Goal: Task Accomplishment & Management: Manage account settings

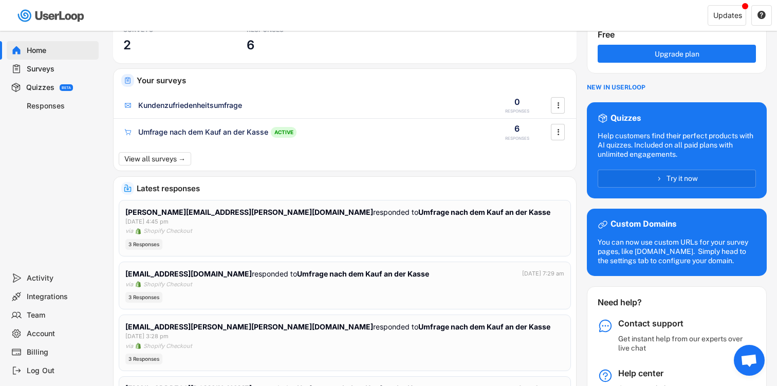
scroll to position [48, 0]
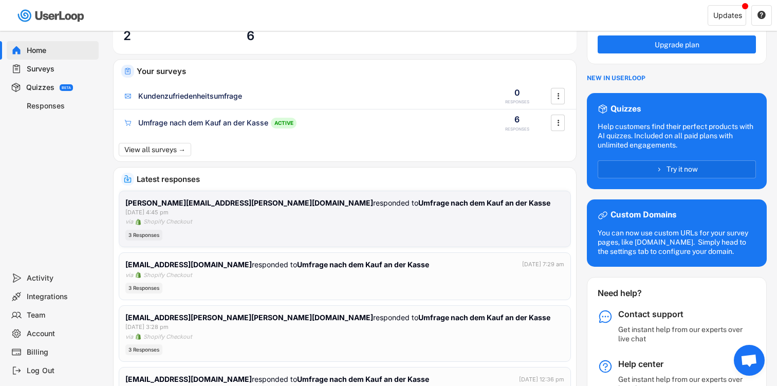
click at [327, 212] on div "[EMAIL_ADDRESS][DOMAIN_NAME] responded to Umfrage nach dem Kauf an der Kasse [D…" at bounding box center [344, 218] width 439 height 43
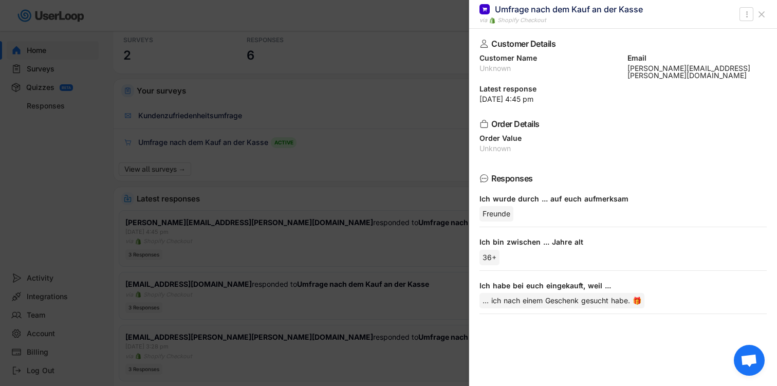
scroll to position [23, 0]
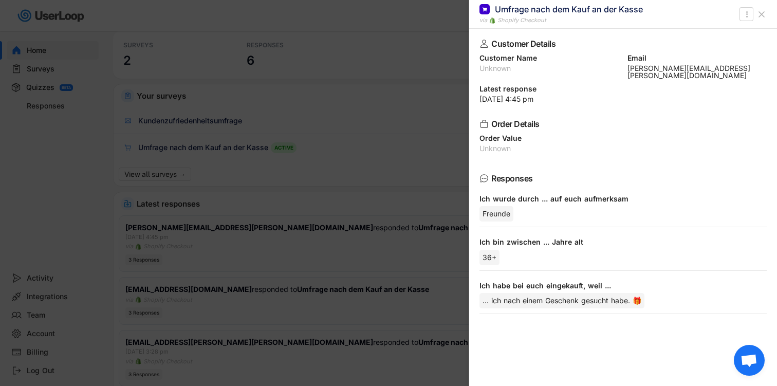
click at [762, 10] on icon at bounding box center [761, 14] width 10 height 10
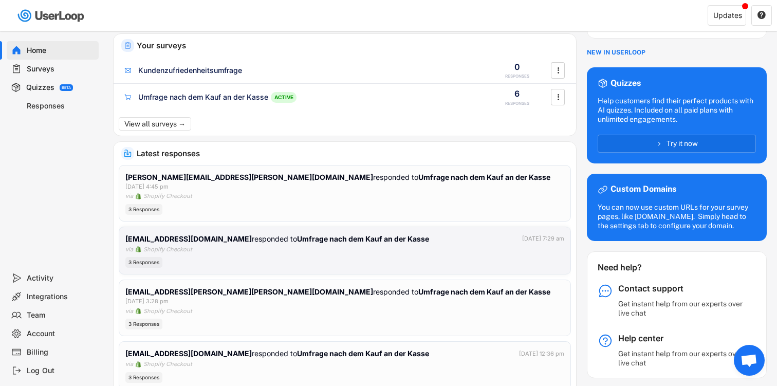
scroll to position [74, 0]
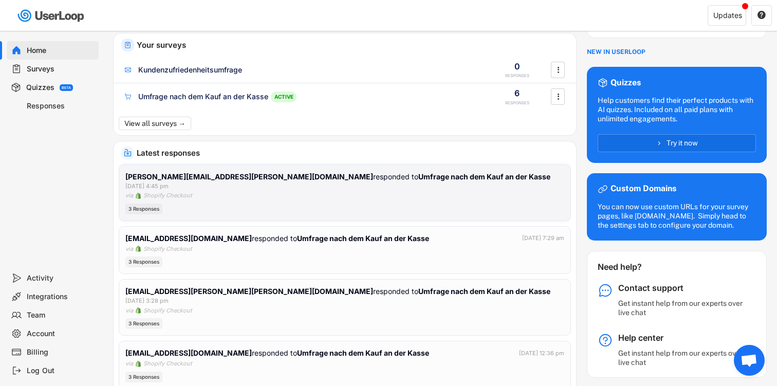
click at [418, 203] on div "3 Responses" at bounding box center [344, 208] width 439 height 11
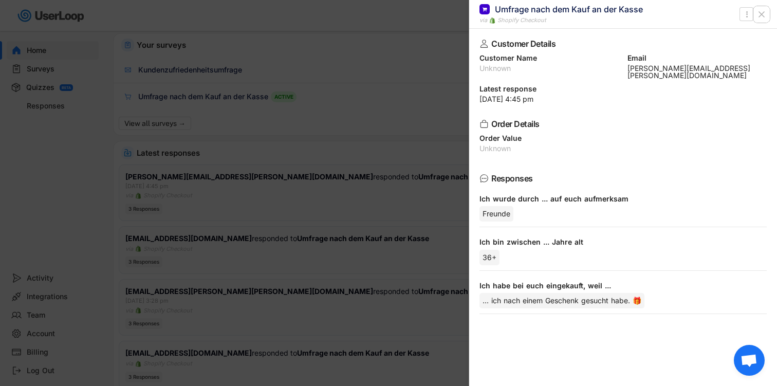
click at [760, 14] on icon at bounding box center [761, 14] width 10 height 10
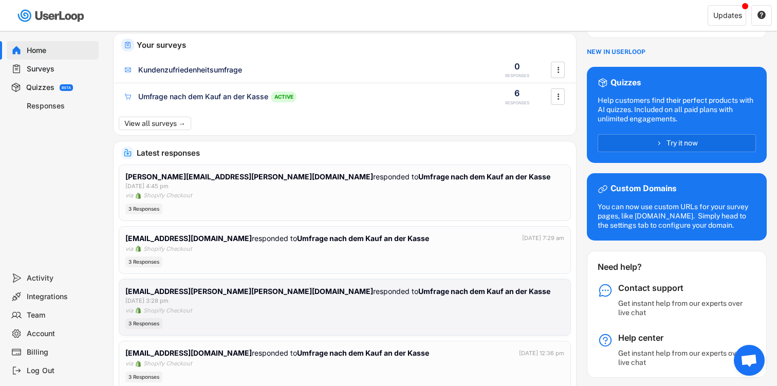
click at [344, 301] on div "[EMAIL_ADDRESS][PERSON_NAME][PERSON_NAME][DOMAIN_NAME] responded to Umfrage nac…" at bounding box center [344, 307] width 439 height 43
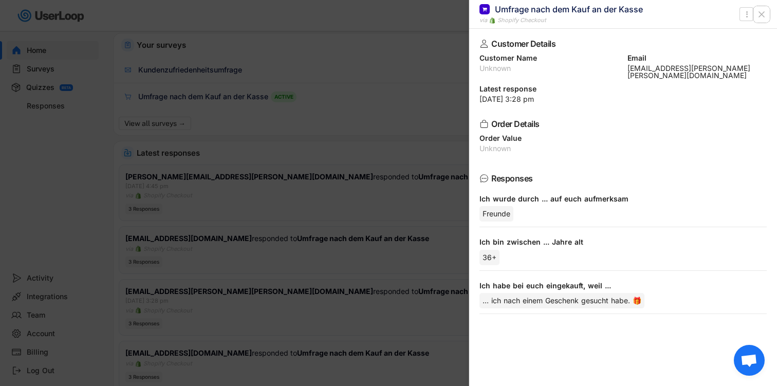
click at [762, 10] on icon at bounding box center [761, 14] width 10 height 10
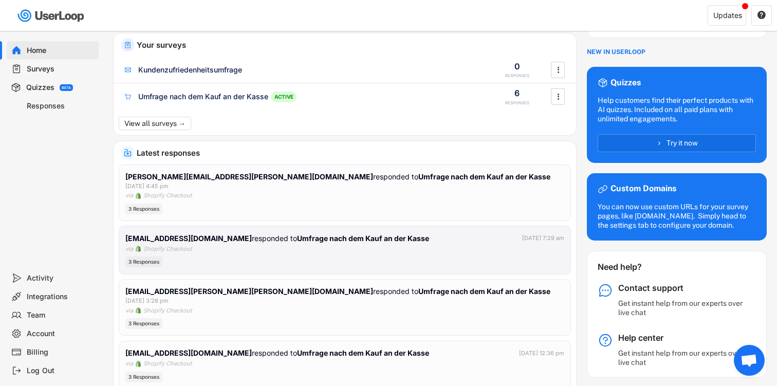
click at [254, 237] on div "[EMAIL_ADDRESS][DOMAIN_NAME] responded to Umfrage nach dem Kauf an der Kasse [D…" at bounding box center [344, 250] width 439 height 35
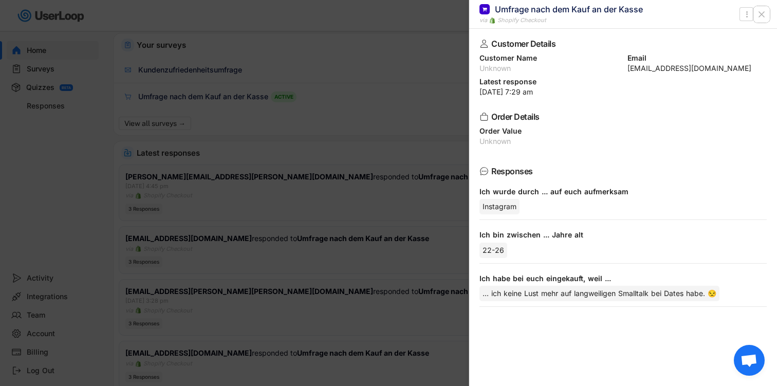
click at [764, 13] on icon at bounding box center [761, 14] width 10 height 10
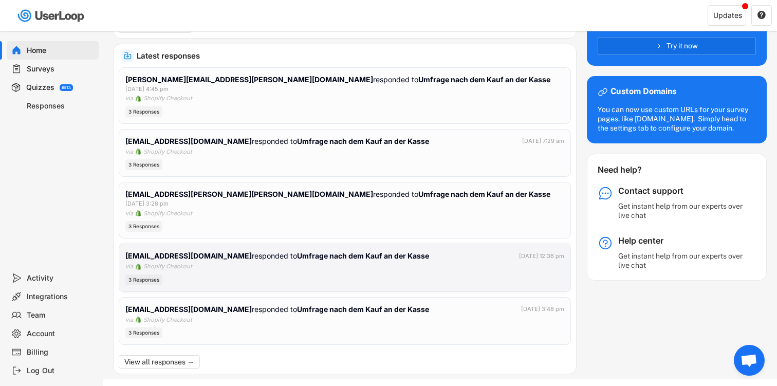
scroll to position [177, 0]
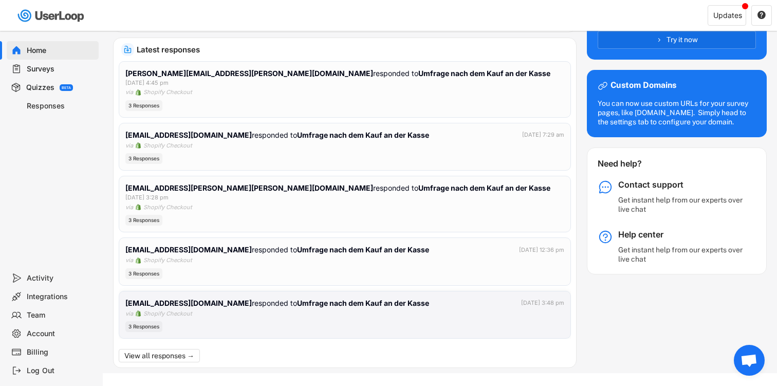
click at [385, 302] on div "[EMAIL_ADDRESS][DOMAIN_NAME] responded to Umfrage nach dem Kauf an der Kasse [D…" at bounding box center [344, 315] width 439 height 35
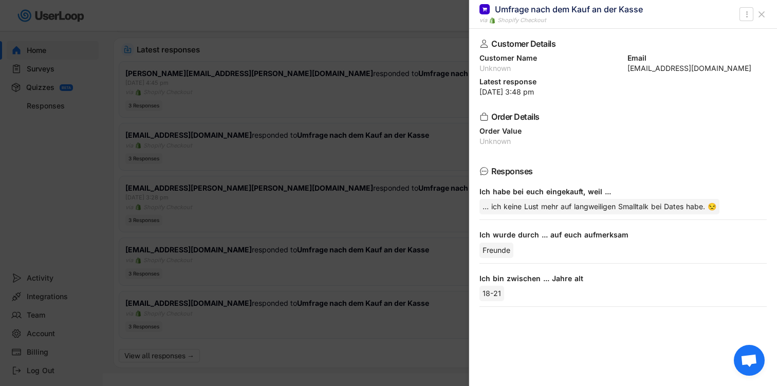
click at [766, 12] on icon at bounding box center [761, 14] width 10 height 10
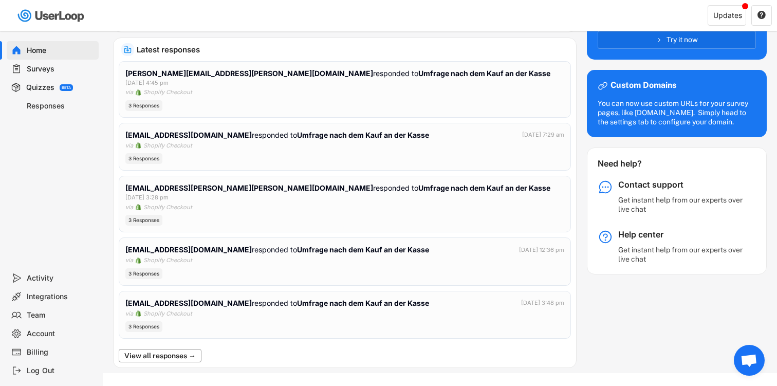
click at [163, 349] on button "View all responses →" at bounding box center [160, 355] width 83 height 13
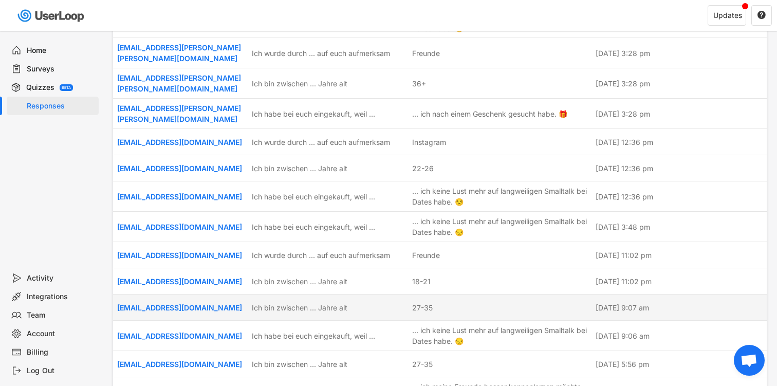
scroll to position [217, 0]
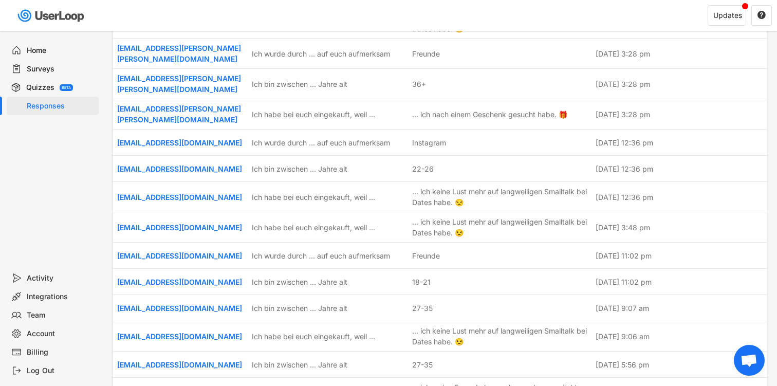
click at [53, 70] on div "Surveys" at bounding box center [61, 69] width 68 height 10
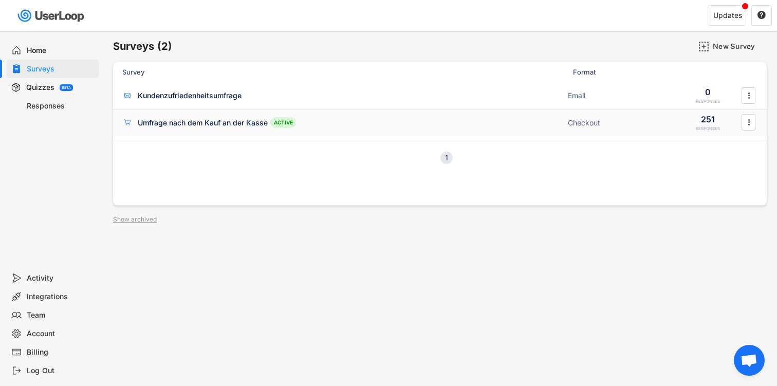
click at [197, 124] on div "Umfrage nach dem Kauf an der Kasse" at bounding box center [203, 123] width 130 height 10
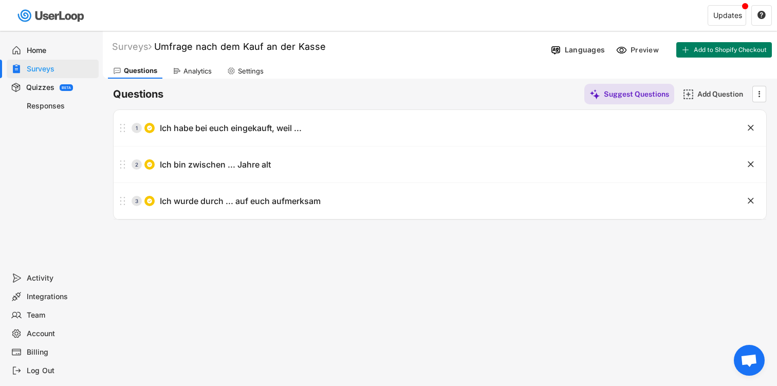
click at [29, 63] on div "Surveys" at bounding box center [53, 69] width 92 height 18
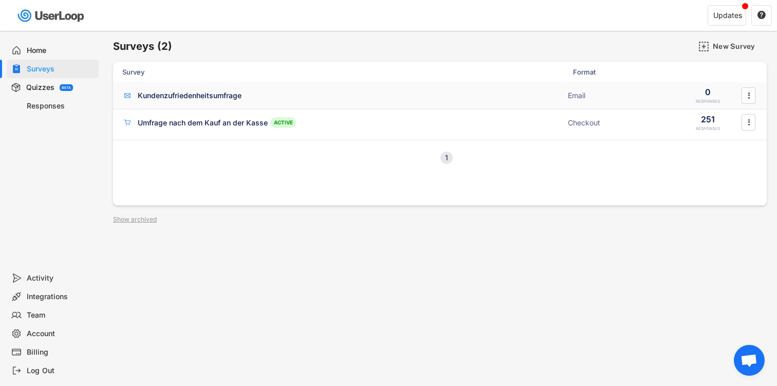
click at [198, 97] on div "Kundenzufriedenheitsumfrage" at bounding box center [190, 95] width 104 height 10
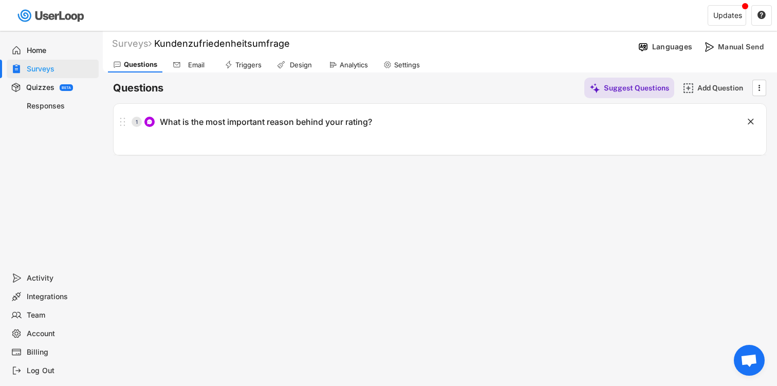
click at [190, 66] on div "Email" at bounding box center [196, 65] width 26 height 9
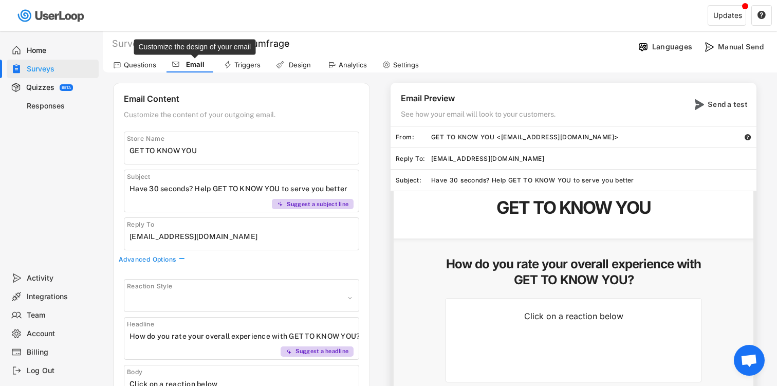
select select ""1348695171700984260__LOOKUP__1606924314316x911513506656550900""
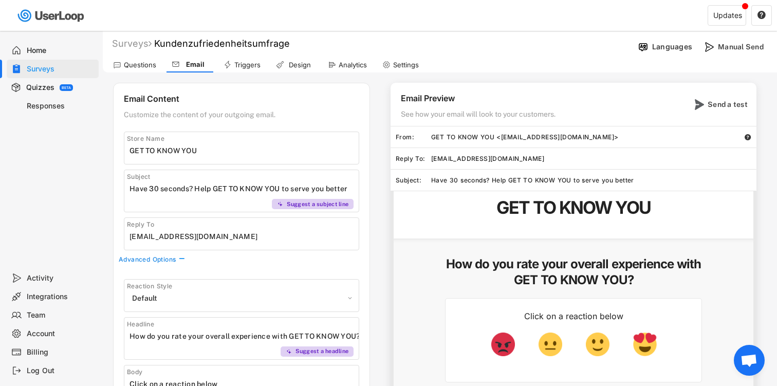
click at [73, 69] on div "Surveys" at bounding box center [61, 69] width 68 height 10
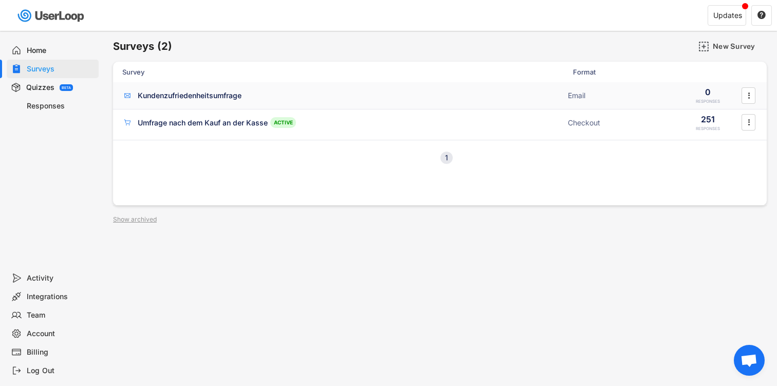
click at [739, 92] on div "" at bounding box center [748, 95] width 18 height 16
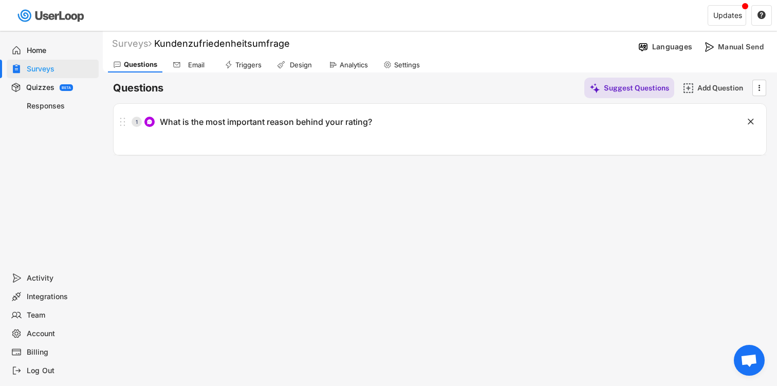
click at [48, 72] on div "Surveys" at bounding box center [61, 69] width 68 height 10
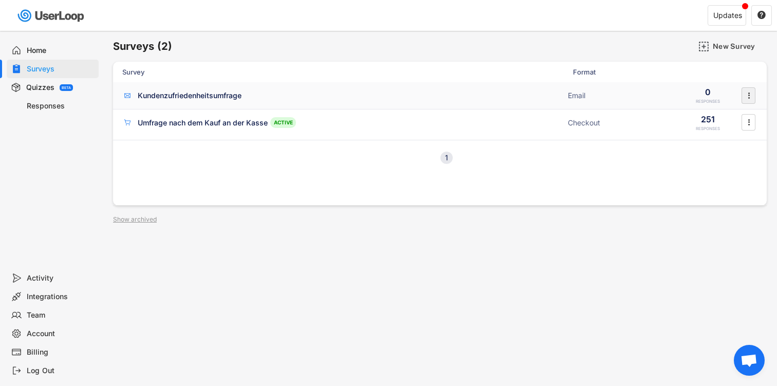
click at [745, 93] on icon "" at bounding box center [749, 95] width 10 height 15
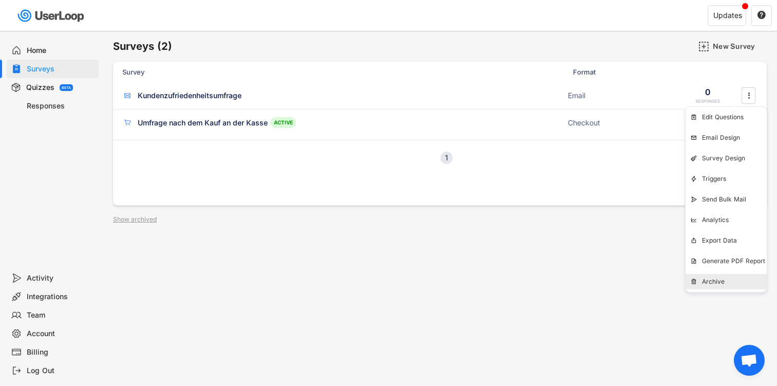
click at [712, 282] on div "Archive" at bounding box center [734, 281] width 65 height 8
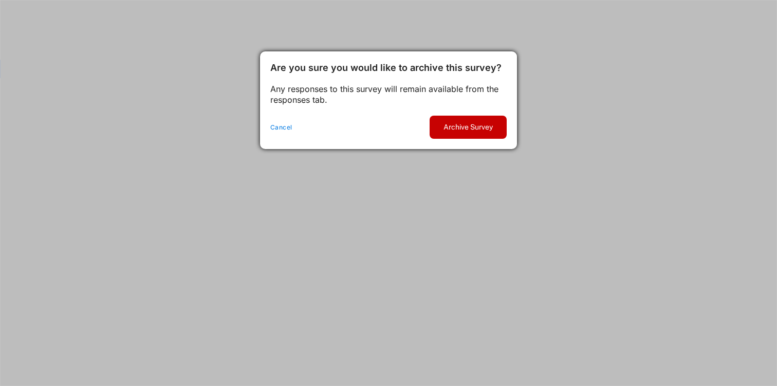
click at [468, 127] on button "Archive Survey" at bounding box center [468, 127] width 77 height 23
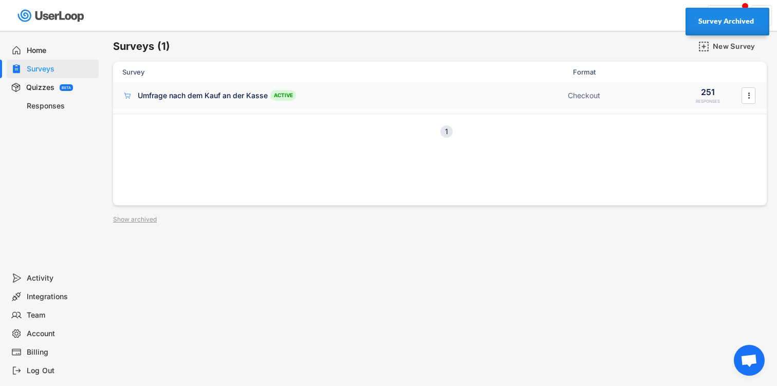
click at [206, 99] on div "Umfrage nach dem Kauf an der Kasse" at bounding box center [203, 95] width 130 height 10
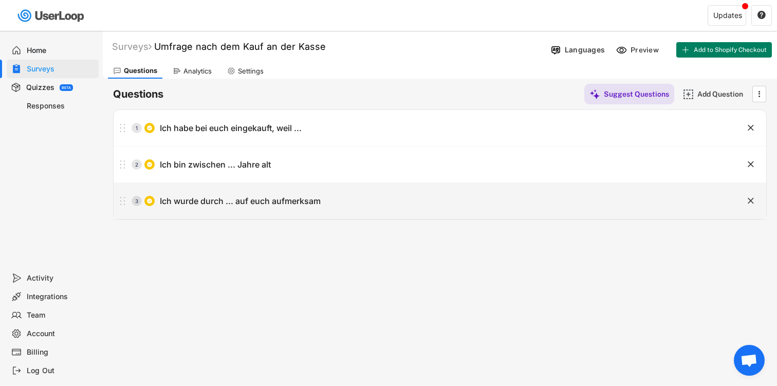
click at [262, 206] on div "Ich wurde durch ... auf euch aufmerksam" at bounding box center [240, 201] width 161 height 11
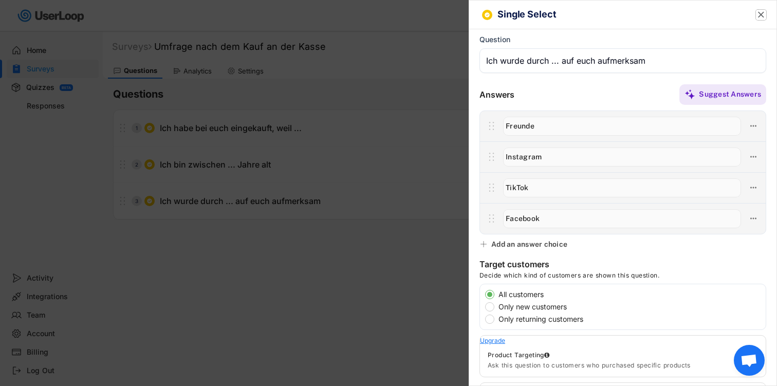
click at [758, 10] on text "" at bounding box center [761, 14] width 6 height 11
